Goal: Information Seeking & Learning: Learn about a topic

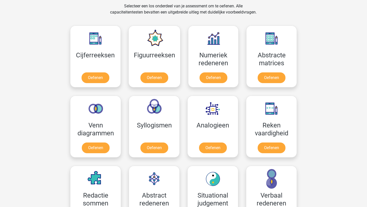
scroll to position [211, 0]
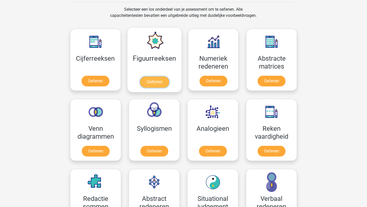
click at [152, 83] on link "Oefenen" at bounding box center [154, 82] width 29 height 11
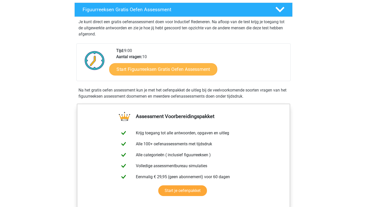
scroll to position [88, 0]
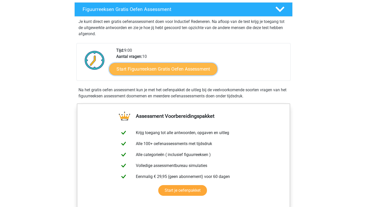
click at [164, 69] on link "Start Figuurreeksen Gratis Oefen Assessment" at bounding box center [163, 69] width 108 height 12
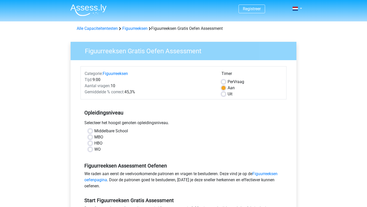
scroll to position [28, 0]
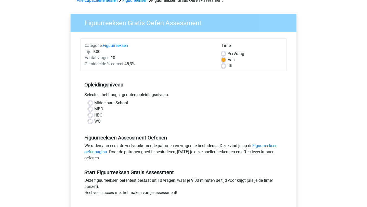
click at [94, 122] on label "WO" at bounding box center [97, 121] width 6 height 6
click at [91, 122] on input "WO" at bounding box center [90, 120] width 4 height 5
radio input "true"
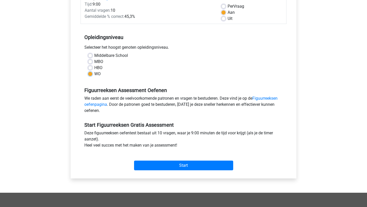
scroll to position [77, 0]
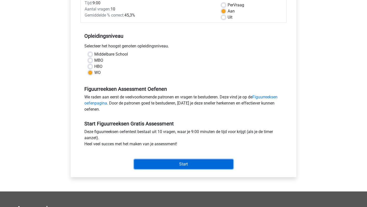
click at [156, 166] on input "Start" at bounding box center [183, 164] width 99 height 10
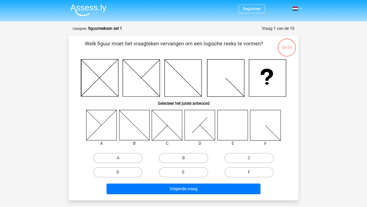
click at [169, 173] on label "E" at bounding box center [183, 172] width 49 height 10
click at [184, 173] on input "E" at bounding box center [185, 174] width 3 height 3
radio input "true"
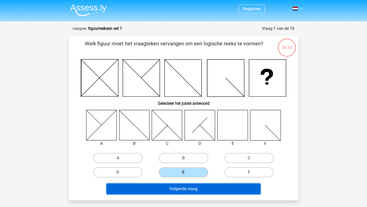
click at [167, 192] on button "Volgende vraag" at bounding box center [184, 189] width 154 height 11
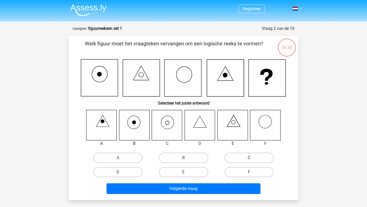
click at [257, 158] on label "C" at bounding box center [249, 158] width 49 height 10
click at [253, 158] on input "C" at bounding box center [250, 159] width 3 height 3
radio input "true"
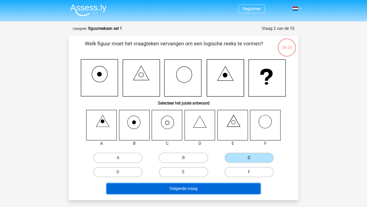
click at [220, 191] on button "Volgende vraag" at bounding box center [184, 188] width 154 height 11
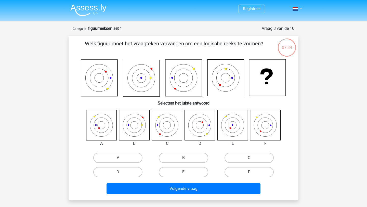
click at [178, 172] on label "E" at bounding box center [183, 172] width 49 height 10
click at [184, 172] on input "E" at bounding box center [185, 173] width 3 height 3
radio input "true"
click at [189, 200] on div "Registreer Nederlands English" at bounding box center [183, 173] width 367 height 347
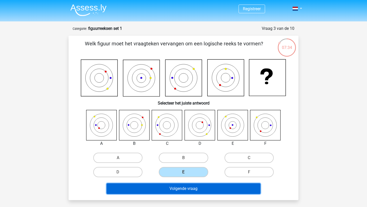
click at [182, 189] on button "Volgende vraag" at bounding box center [184, 188] width 154 height 11
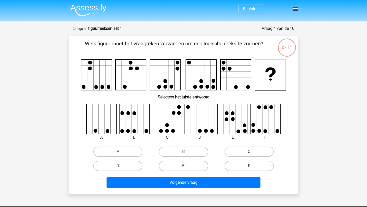
click at [123, 88] on rect at bounding box center [131, 75] width 31 height 31
click at [240, 150] on label "C" at bounding box center [249, 152] width 49 height 10
click at [249, 152] on input "C" at bounding box center [250, 153] width 3 height 3
radio input "true"
click at [242, 169] on label "F" at bounding box center [249, 166] width 49 height 10
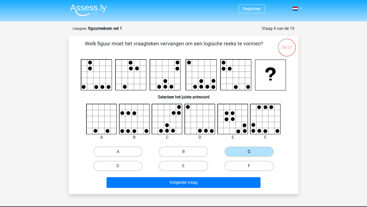
click at [249, 169] on input "F" at bounding box center [250, 167] width 3 height 3
radio input "true"
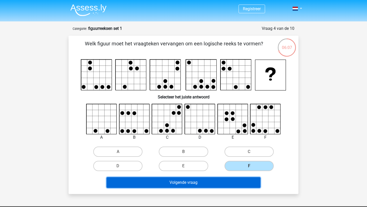
click at [241, 183] on button "Volgende vraag" at bounding box center [184, 182] width 154 height 11
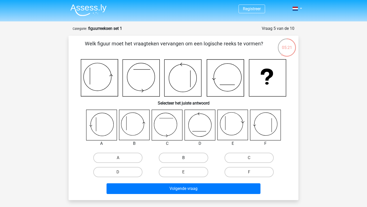
click at [196, 160] on label "B" at bounding box center [183, 158] width 49 height 10
click at [187, 160] on input "B" at bounding box center [185, 159] width 3 height 3
radio input "true"
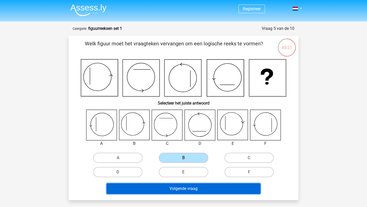
click at [205, 186] on button "Volgende vraag" at bounding box center [184, 188] width 154 height 11
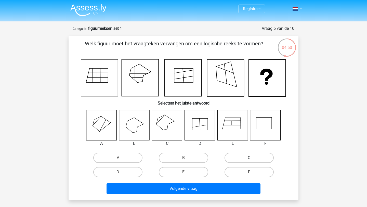
click at [239, 159] on label "C" at bounding box center [249, 158] width 49 height 10
click at [249, 159] on input "C" at bounding box center [250, 159] width 3 height 3
radio input "true"
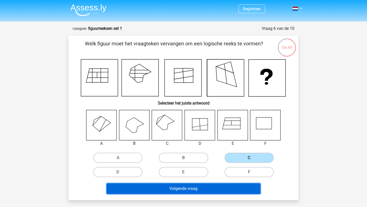
click at [219, 193] on button "Volgende vraag" at bounding box center [184, 188] width 154 height 11
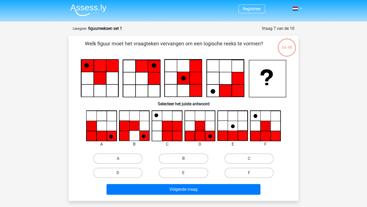
scroll to position [26, 0]
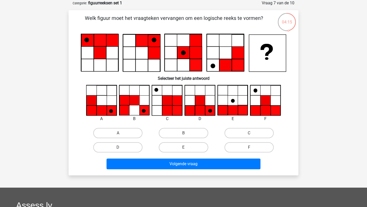
click at [118, 147] on input "D" at bounding box center [119, 148] width 3 height 3
radio input "true"
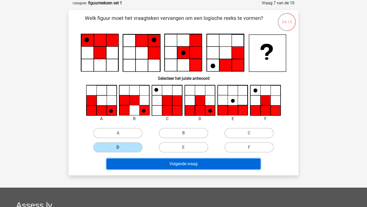
click at [152, 165] on button "Volgende vraag" at bounding box center [184, 164] width 154 height 11
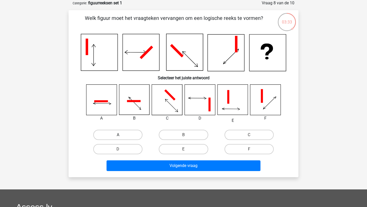
click at [113, 137] on label "A" at bounding box center [117, 135] width 49 height 10
click at [118, 137] on input "A" at bounding box center [119, 136] width 3 height 3
radio input "true"
click at [113, 144] on label "D" at bounding box center [117, 149] width 49 height 10
click at [118, 149] on input "D" at bounding box center [119, 150] width 3 height 3
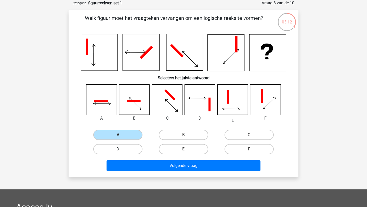
radio input "true"
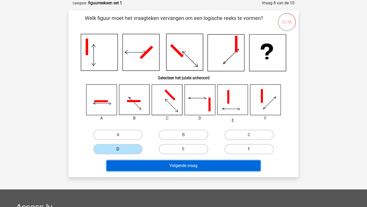
click at [115, 162] on button "Volgende vraag" at bounding box center [184, 166] width 154 height 11
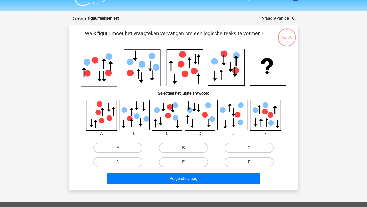
scroll to position [8, 0]
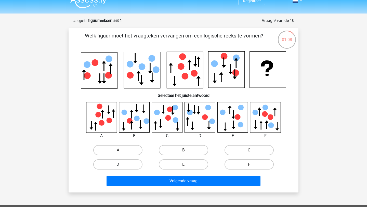
click at [118, 165] on div "D" at bounding box center [117, 164] width 61 height 10
click at [146, 190] on div "Welk figuur moet het vraagteken vervangen om een logische reeks te vormen?" at bounding box center [184, 110] width 230 height 165
click at [117, 164] on label "D" at bounding box center [117, 164] width 49 height 10
click at [118, 165] on input "D" at bounding box center [119, 166] width 3 height 3
radio input "true"
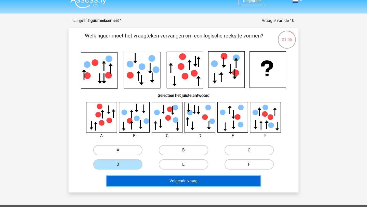
click at [133, 184] on button "Volgende vraag" at bounding box center [184, 181] width 154 height 11
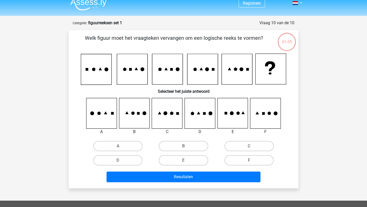
scroll to position [4, 0]
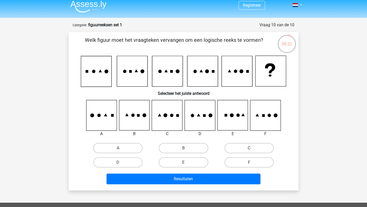
click at [238, 148] on label "C" at bounding box center [249, 148] width 49 height 10
click at [249, 148] on input "C" at bounding box center [250, 149] width 3 height 3
radio input "true"
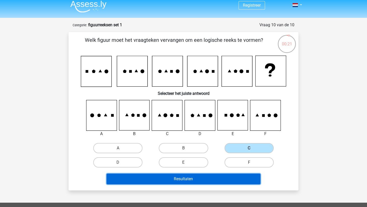
click at [225, 180] on button "Resultaten" at bounding box center [184, 179] width 154 height 11
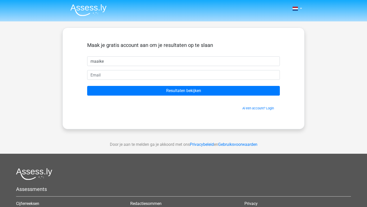
type input "maaike"
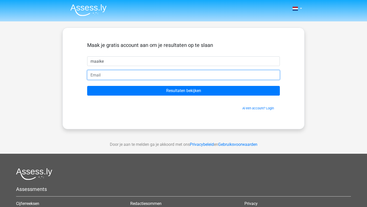
type input "maaikedeboorder@outlook.com"
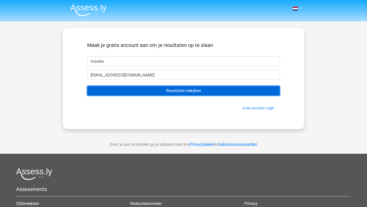
click at [167, 87] on input "Resultaten bekijken" at bounding box center [183, 91] width 193 height 10
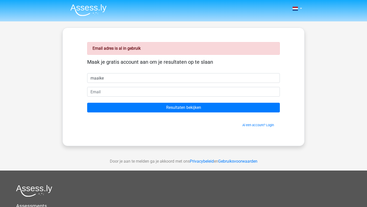
type input "maaike"
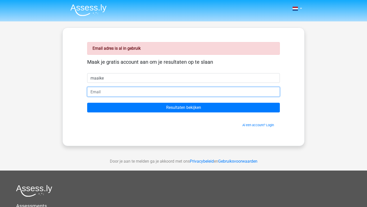
click at [178, 92] on input "email" at bounding box center [183, 92] width 193 height 10
type input "[EMAIL_ADDRESS][DOMAIN_NAME]"
click at [87, 103] on input "Resultaten bekijken" at bounding box center [183, 108] width 193 height 10
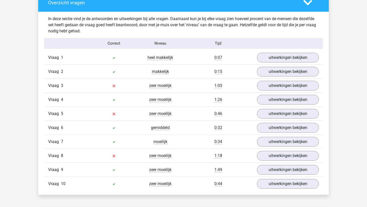
scroll to position [388, 0]
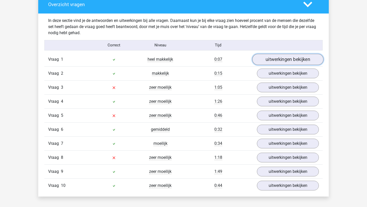
click at [288, 59] on link "uitwerkingen bekijken" at bounding box center [288, 59] width 71 height 11
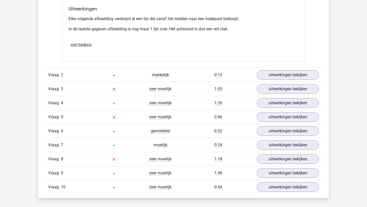
scroll to position [684, 0]
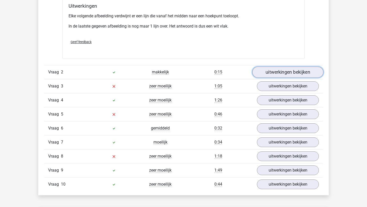
click at [287, 73] on link "uitwerkingen bekijken" at bounding box center [288, 72] width 71 height 11
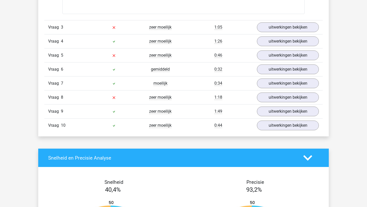
scroll to position [1059, 0]
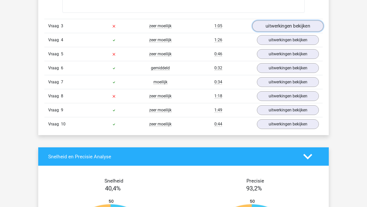
click at [282, 29] on link "uitwerkingen bekijken" at bounding box center [288, 25] width 71 height 11
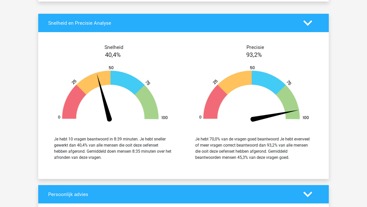
scroll to position [1621, 0]
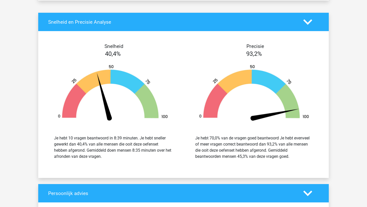
click at [310, 22] on polygon at bounding box center [308, 22] width 9 height 6
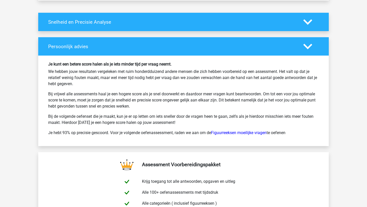
click at [305, 46] on polygon at bounding box center [308, 47] width 9 height 6
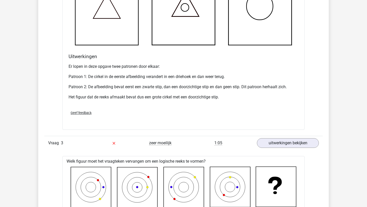
scroll to position [942, 0]
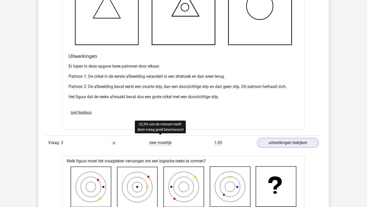
click at [152, 144] on span "zeer moeilijk" at bounding box center [160, 142] width 22 height 5
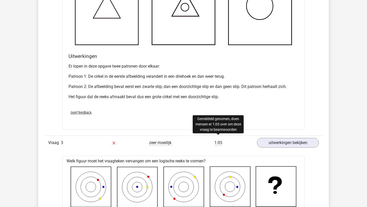
click at [216, 142] on span "1:05" at bounding box center [219, 142] width 8 height 5
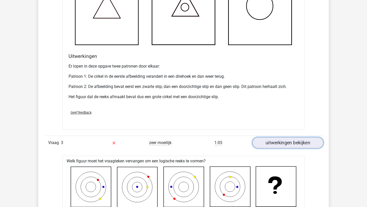
click at [263, 145] on link "uitwerkingen bekijken" at bounding box center [288, 142] width 71 height 11
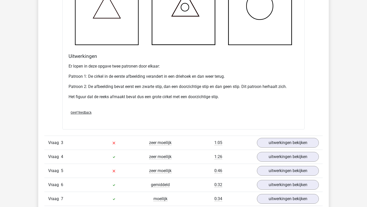
click at [162, 159] on span "zeer moeilijk" at bounding box center [160, 156] width 22 height 5
click at [273, 156] on link "uitwerkingen bekijken" at bounding box center [288, 156] width 71 height 11
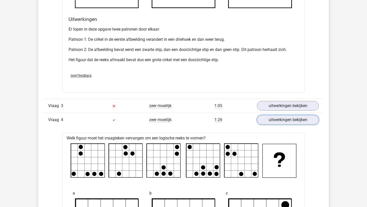
scroll to position [979, 0]
click at [261, 120] on link "uitwerkingen bekijken" at bounding box center [288, 120] width 71 height 11
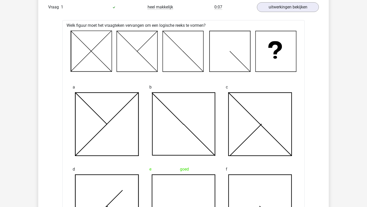
scroll to position [404, 0]
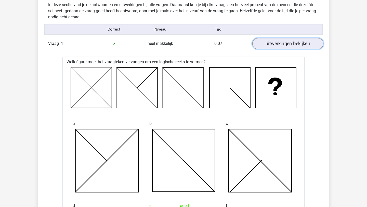
click at [269, 43] on link "uitwerkingen bekijken" at bounding box center [288, 43] width 71 height 11
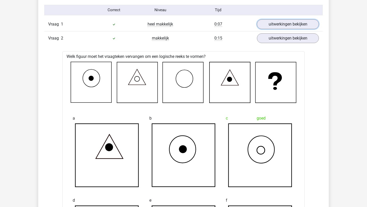
scroll to position [425, 0]
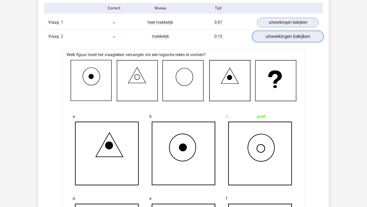
click at [271, 36] on link "uitwerkingen bekijken" at bounding box center [288, 36] width 71 height 11
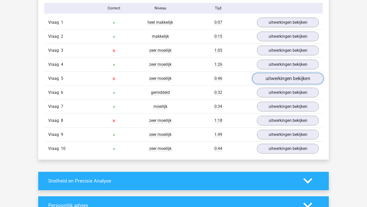
click at [287, 76] on link "uitwerkingen bekijken" at bounding box center [288, 78] width 71 height 11
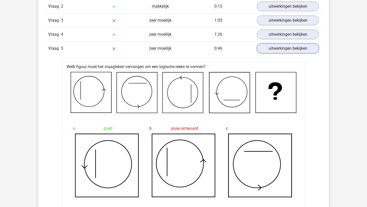
scroll to position [454, 0]
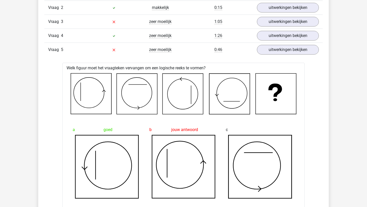
click at [149, 50] on div "zeer moeilijk" at bounding box center [160, 50] width 46 height 6
click at [144, 53] on div "Vraag 5 zeer moeilijk 0:46 uitwerkingen bekijken" at bounding box center [183, 50] width 279 height 14
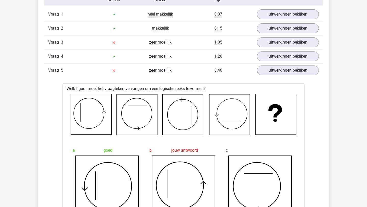
scroll to position [430, 0]
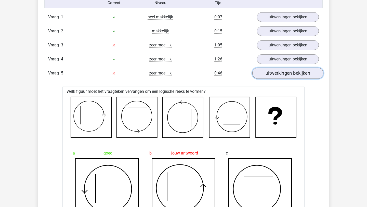
click at [285, 68] on link "uitwerkingen bekijken" at bounding box center [288, 73] width 71 height 11
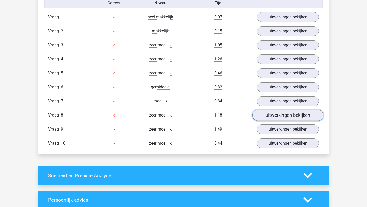
click at [270, 117] on link "uitwerkingen bekijken" at bounding box center [288, 115] width 71 height 11
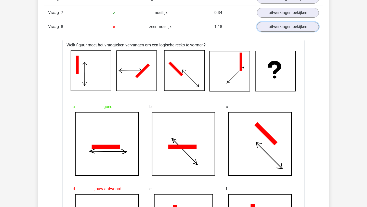
scroll to position [518, 0]
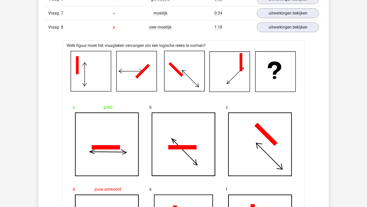
drag, startPoint x: 157, startPoint y: 29, endPoint x: 6, endPoint y: 69, distance: 155.6
click at [5, 70] on div "Kies premium maaike xmaaikedeboorder@gmail.com" at bounding box center [183, 90] width 367 height 1216
click at [6, 69] on div "Kies premium maaike xmaaikedeboorder@gmail.com" at bounding box center [183, 90] width 367 height 1216
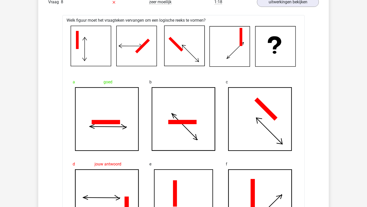
scroll to position [446, 0]
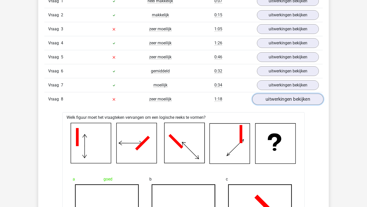
click at [284, 96] on link "uitwerkingen bekijken" at bounding box center [288, 99] width 71 height 11
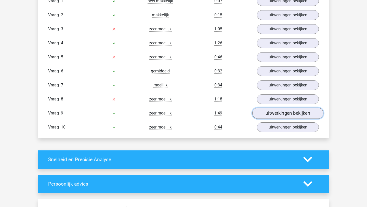
click at [275, 113] on link "uitwerkingen bekijken" at bounding box center [288, 113] width 71 height 11
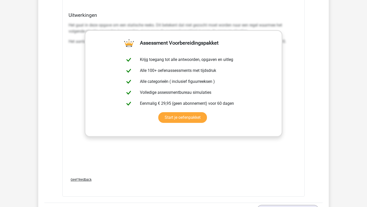
scroll to position [754, 0]
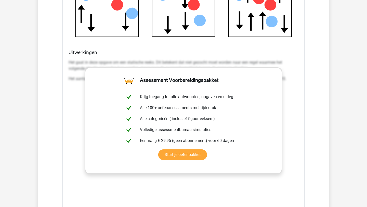
click at [303, 120] on div "Welk figuur moet het vraagteken vervangen om een logische reeks te vormen? a" at bounding box center [184, 26] width 242 height 415
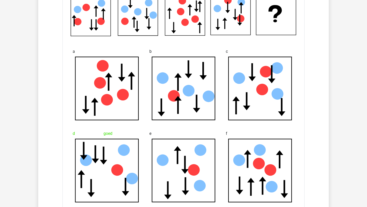
scroll to position [435, 0]
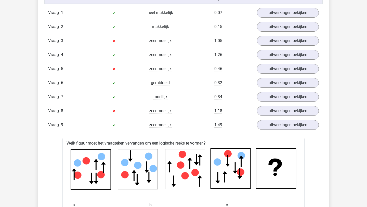
click at [186, 126] on div "1:49" at bounding box center [219, 125] width 70 height 6
click at [276, 125] on link "uitwerkingen bekijken" at bounding box center [288, 124] width 71 height 11
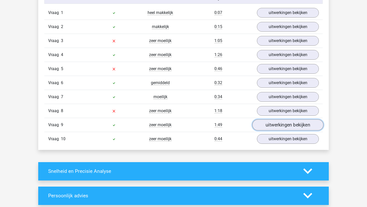
click at [278, 125] on link "uitwerkingen bekijken" at bounding box center [288, 124] width 71 height 11
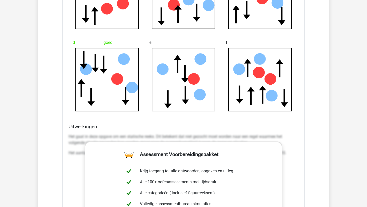
scroll to position [731, 0]
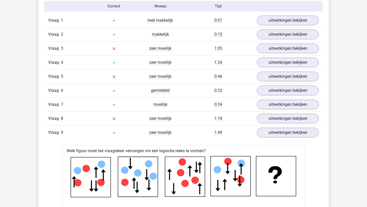
scroll to position [382, 0]
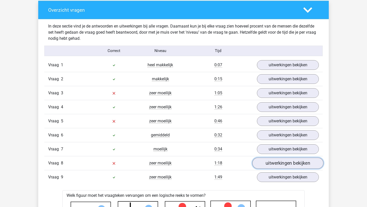
click at [274, 164] on link "uitwerkingen bekijken" at bounding box center [288, 163] width 71 height 11
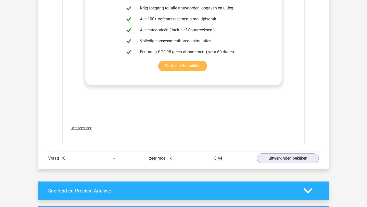
scroll to position [939, 0]
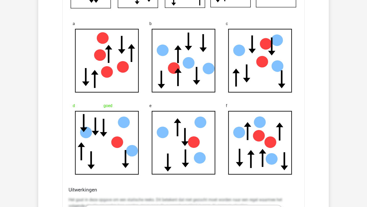
click at [246, 101] on div at bounding box center [260, 103] width 69 height 4
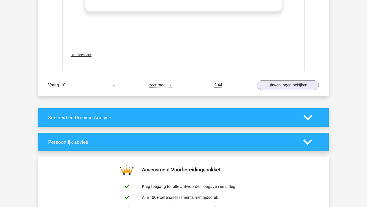
scroll to position [1234, 0]
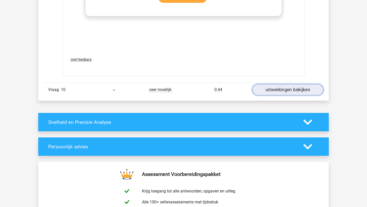
click at [271, 94] on link "uitwerkingen bekijken" at bounding box center [288, 89] width 71 height 11
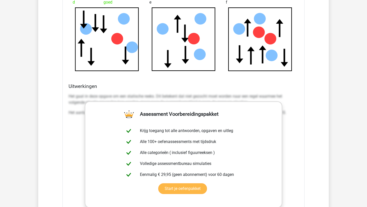
scroll to position [1132, 0]
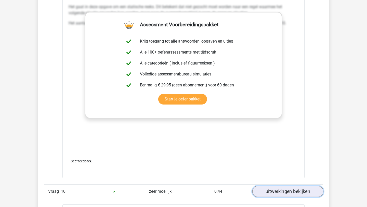
click at [263, 187] on link "uitwerkingen bekijken" at bounding box center [288, 191] width 71 height 11
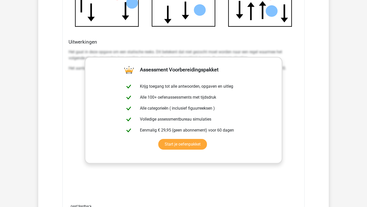
scroll to position [1084, 0]
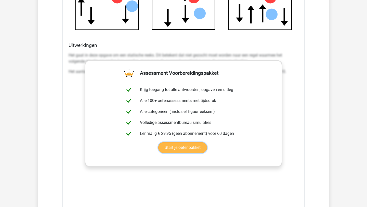
click at [165, 153] on link "Start je oefenpakket" at bounding box center [182, 147] width 49 height 11
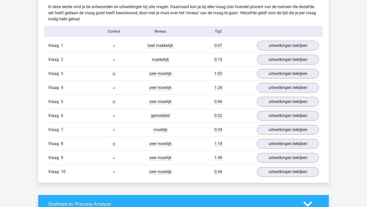
scroll to position [410, 0]
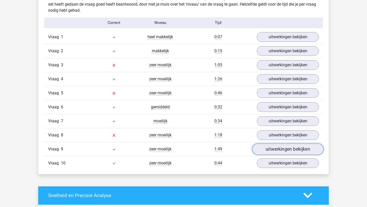
click at [268, 148] on link "uitwerkingen bekijken" at bounding box center [288, 149] width 71 height 11
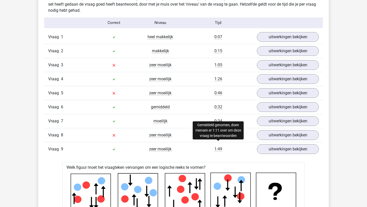
click at [219, 150] on span "1:49" at bounding box center [219, 149] width 8 height 5
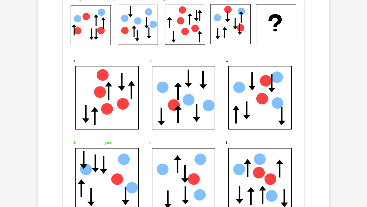
scroll to position [537, 0]
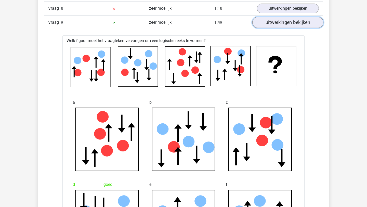
click at [277, 20] on link "uitwerkingen bekijken" at bounding box center [288, 22] width 71 height 11
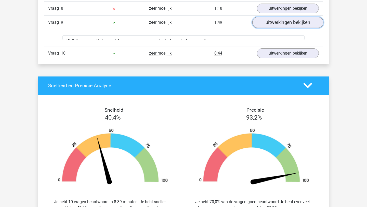
click at [277, 20] on link "uitwerkingen bekijken" at bounding box center [288, 22] width 71 height 11
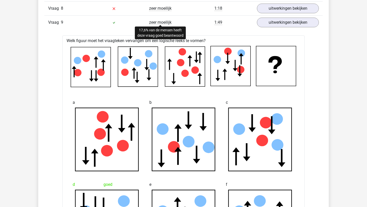
click at [158, 24] on span "zeer moeilijk" at bounding box center [160, 22] width 22 height 5
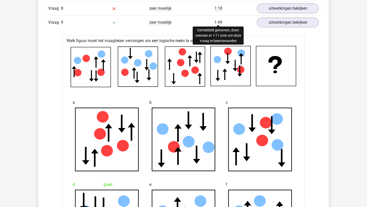
click at [217, 24] on span "1:49" at bounding box center [219, 22] width 8 height 5
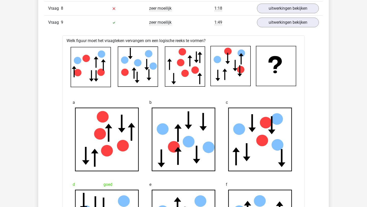
click at [113, 23] on icon at bounding box center [114, 23] width 2 height 2
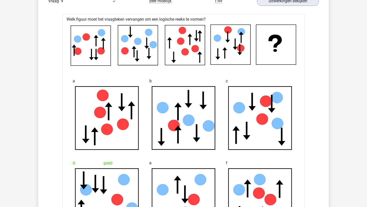
scroll to position [532, 0]
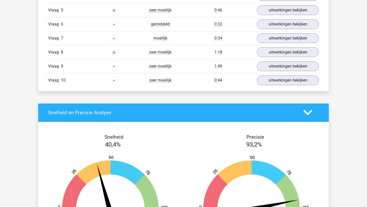
scroll to position [473, 0]
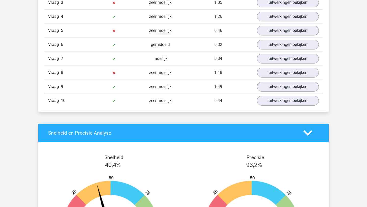
click at [267, 94] on div "Vraag 10 zeer moeilijk 0:44 uitwerkingen bekijken" at bounding box center [183, 101] width 279 height 14
click at [268, 89] on link "uitwerkingen bekijken" at bounding box center [288, 86] width 71 height 11
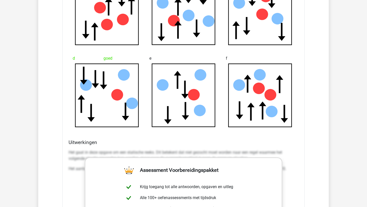
scroll to position [532, 0]
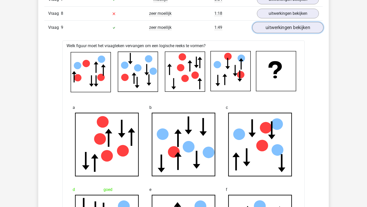
click at [268, 29] on link "uitwerkingen bekijken" at bounding box center [288, 27] width 71 height 11
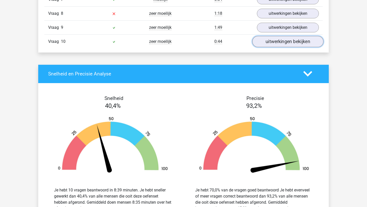
click at [266, 44] on link "uitwerkingen bekijken" at bounding box center [288, 41] width 71 height 11
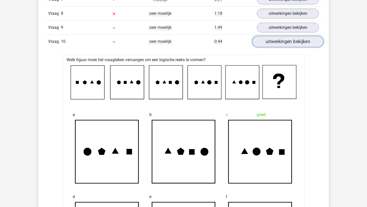
click at [266, 44] on link "uitwerkingen bekijken" at bounding box center [288, 41] width 71 height 11
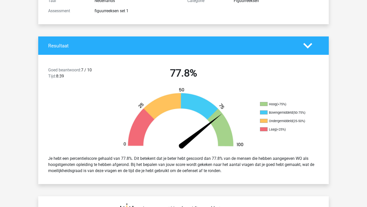
scroll to position [0, 0]
